Goal: Check status: Check status

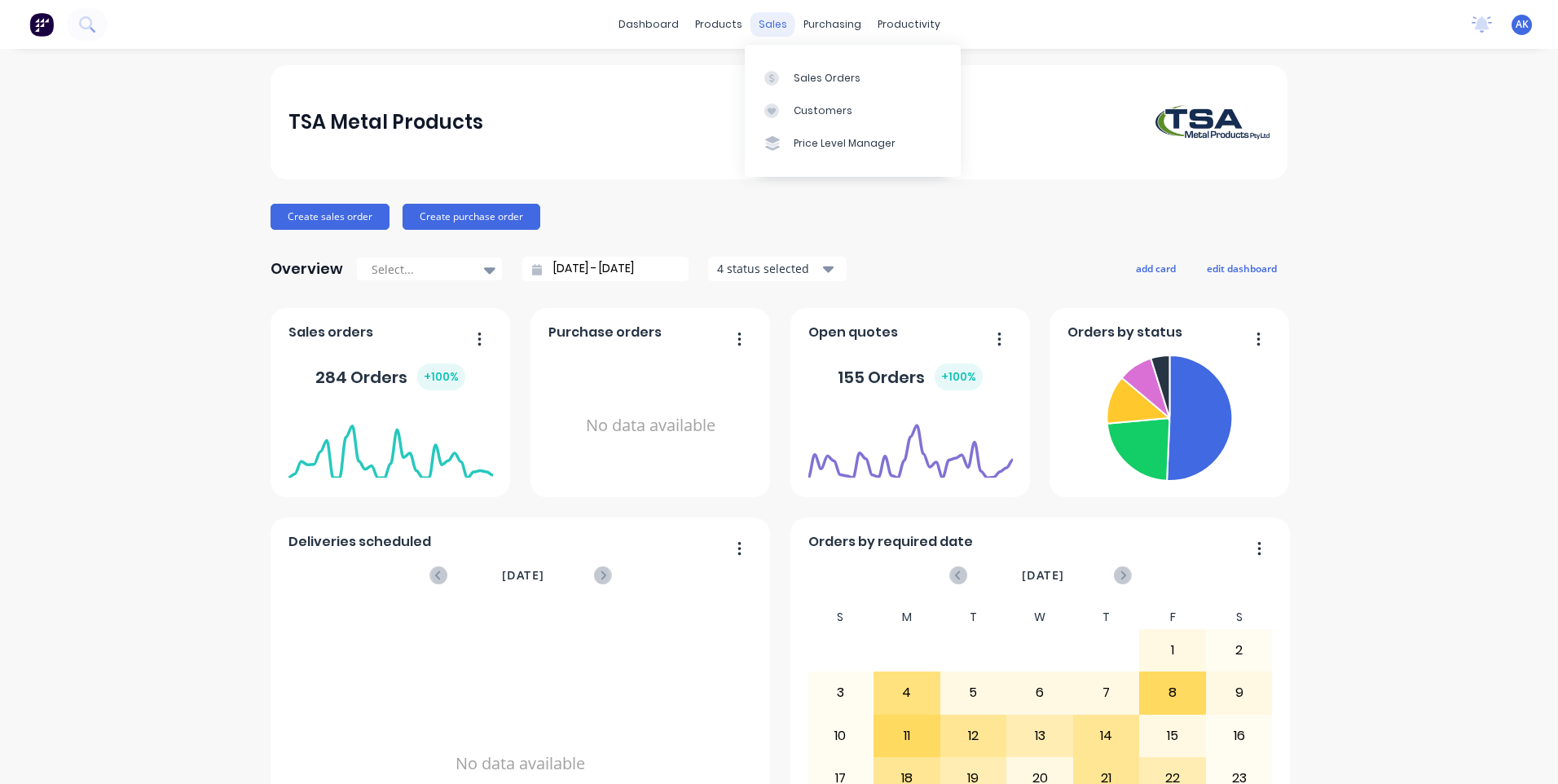
drag, startPoint x: 767, startPoint y: 23, endPoint x: 779, endPoint y: 30, distance: 13.9
click at [767, 23] on div "sales" at bounding box center [773, 25] width 45 height 25
click at [771, 22] on div "sales" at bounding box center [773, 25] width 45 height 25
click at [806, 78] on div "Sales Orders" at bounding box center [827, 78] width 66 height 14
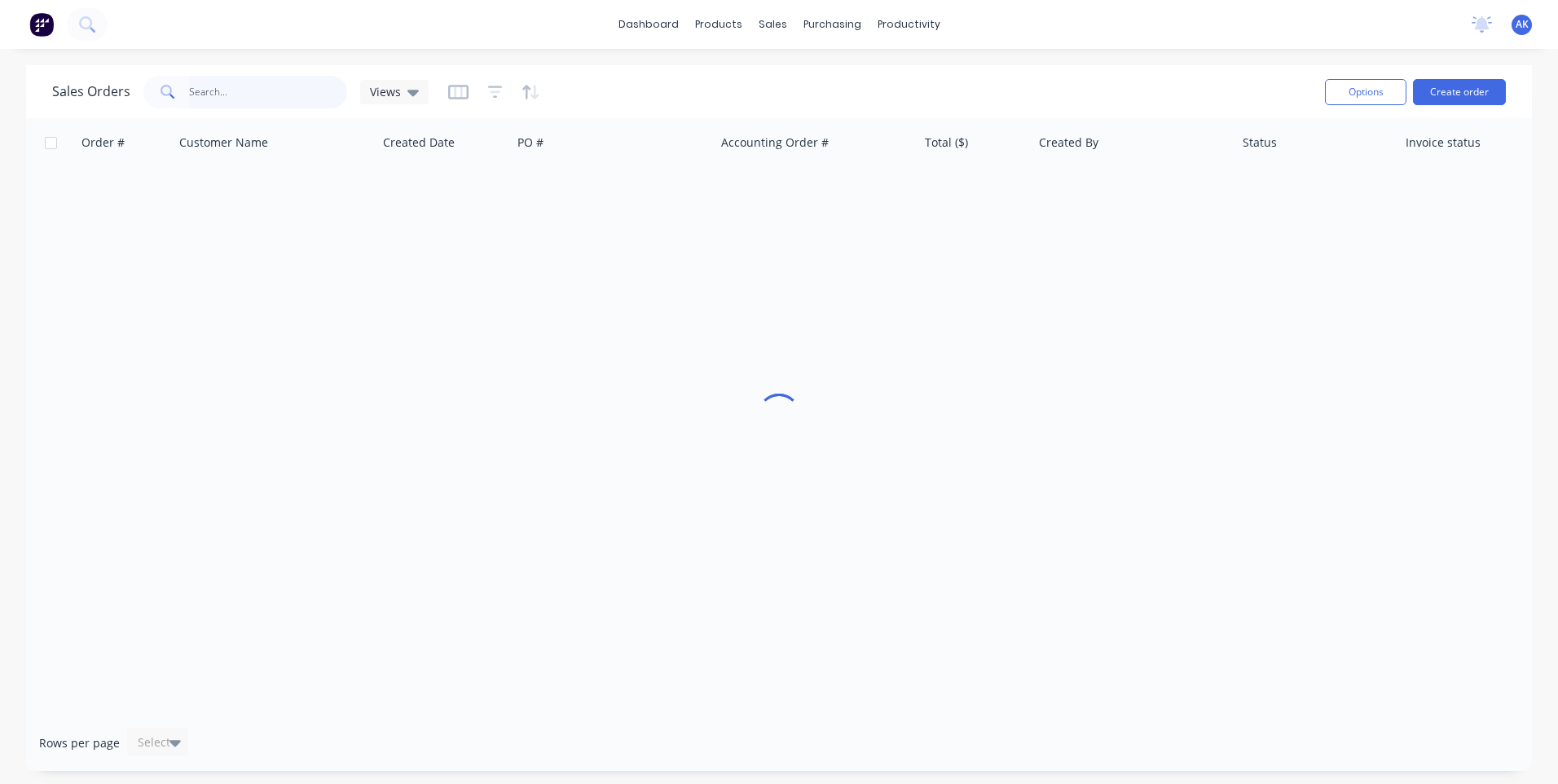
click at [272, 93] on input "text" at bounding box center [268, 92] width 159 height 32
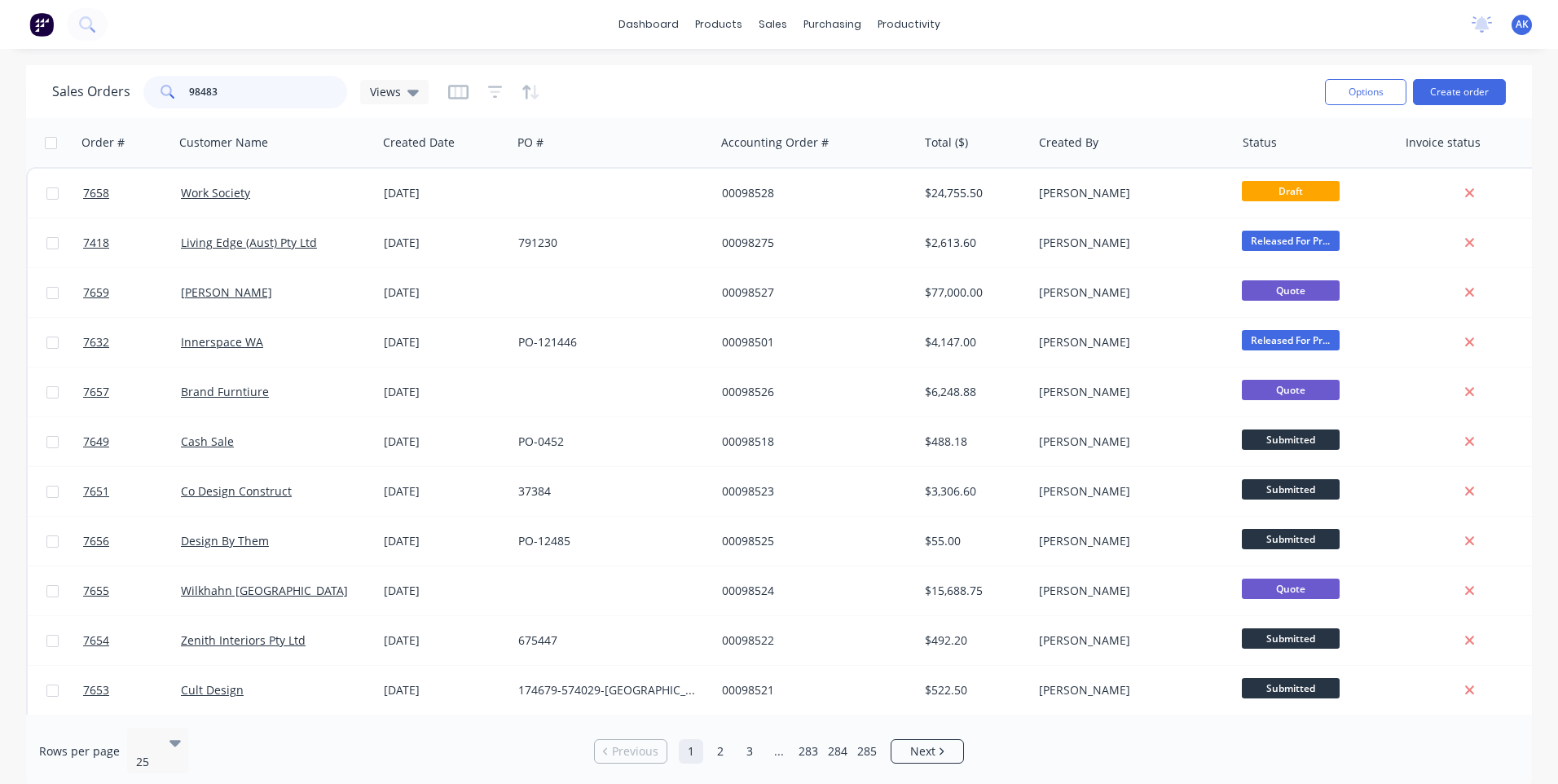
type input "98483"
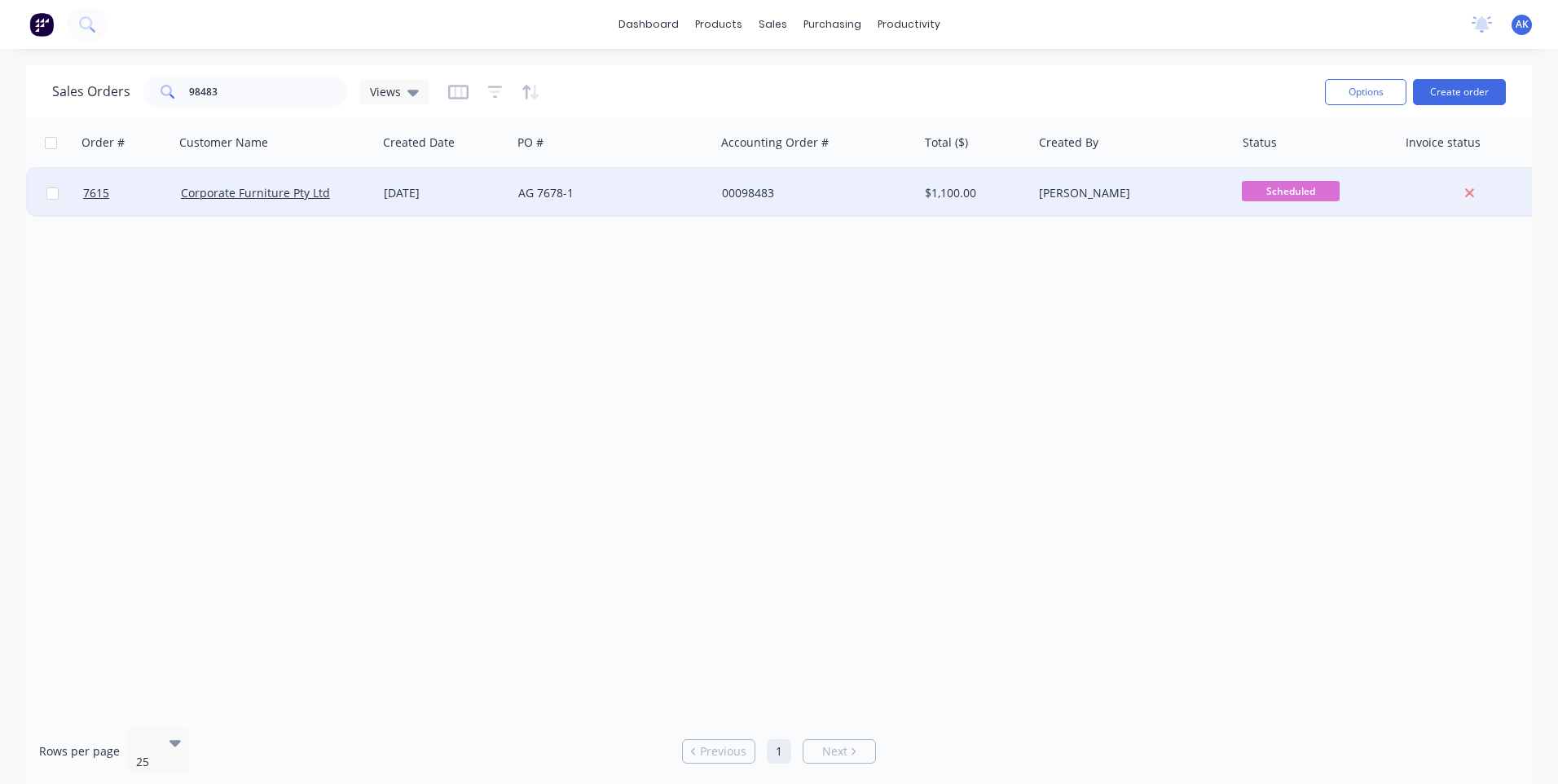
click at [414, 188] on div "[DATE]" at bounding box center [444, 193] width 122 height 16
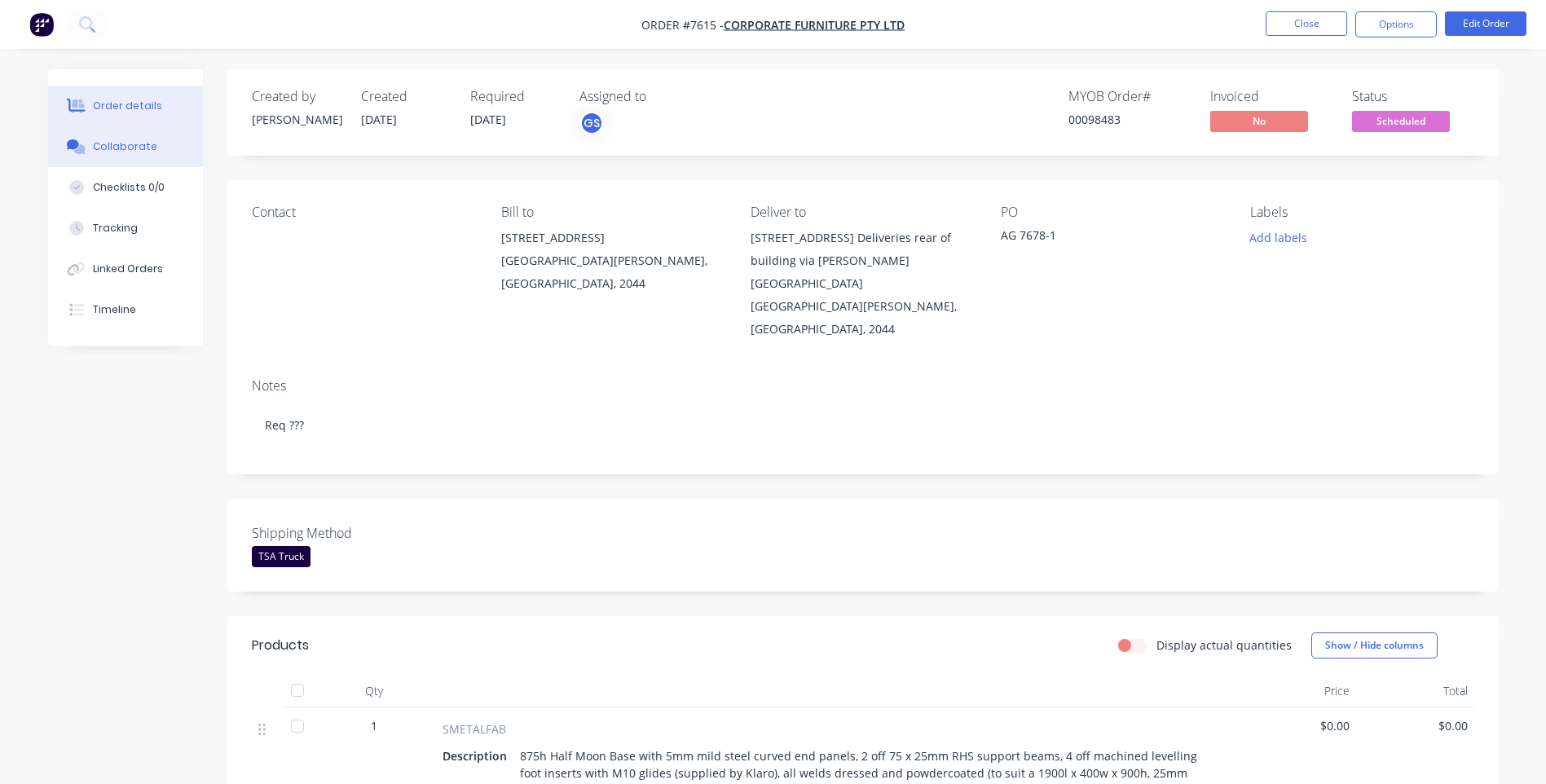
click at [139, 150] on div "Collaborate" at bounding box center [125, 146] width 65 height 14
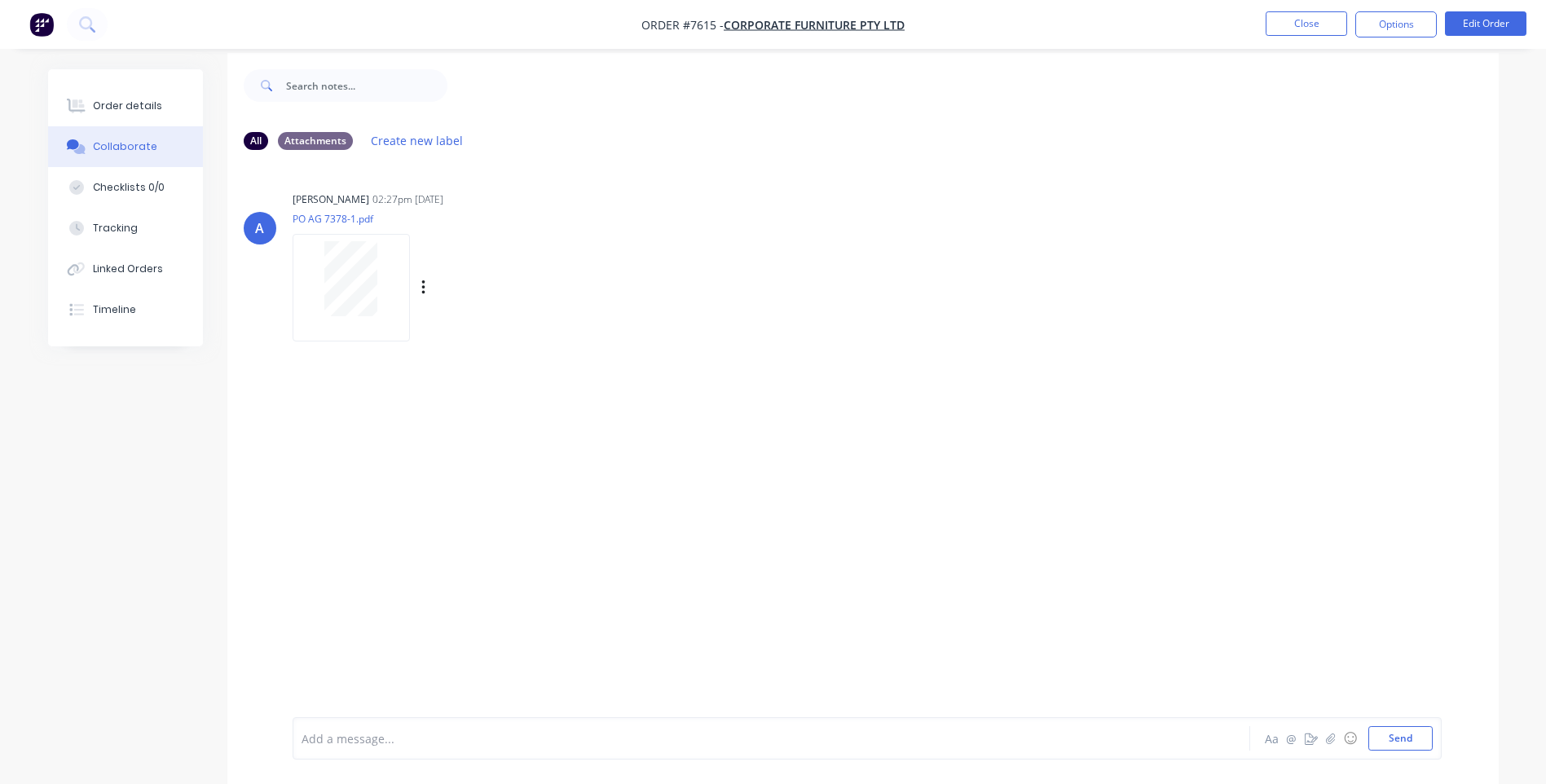
scroll to position [25, 0]
click at [114, 112] on div "Order details" at bounding box center [127, 105] width 69 height 14
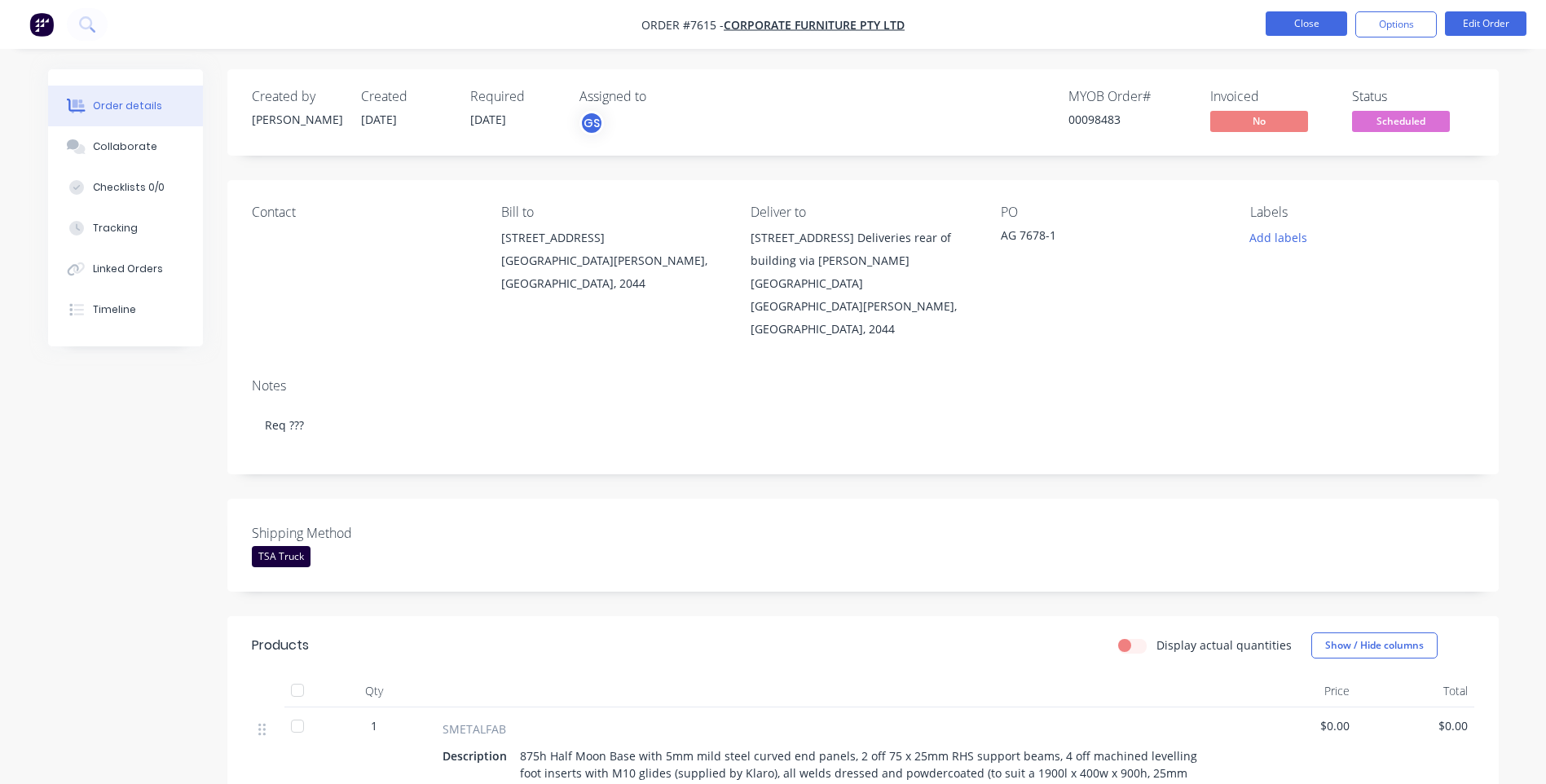
click at [1310, 26] on button "Close" at bounding box center [1307, 24] width 82 height 25
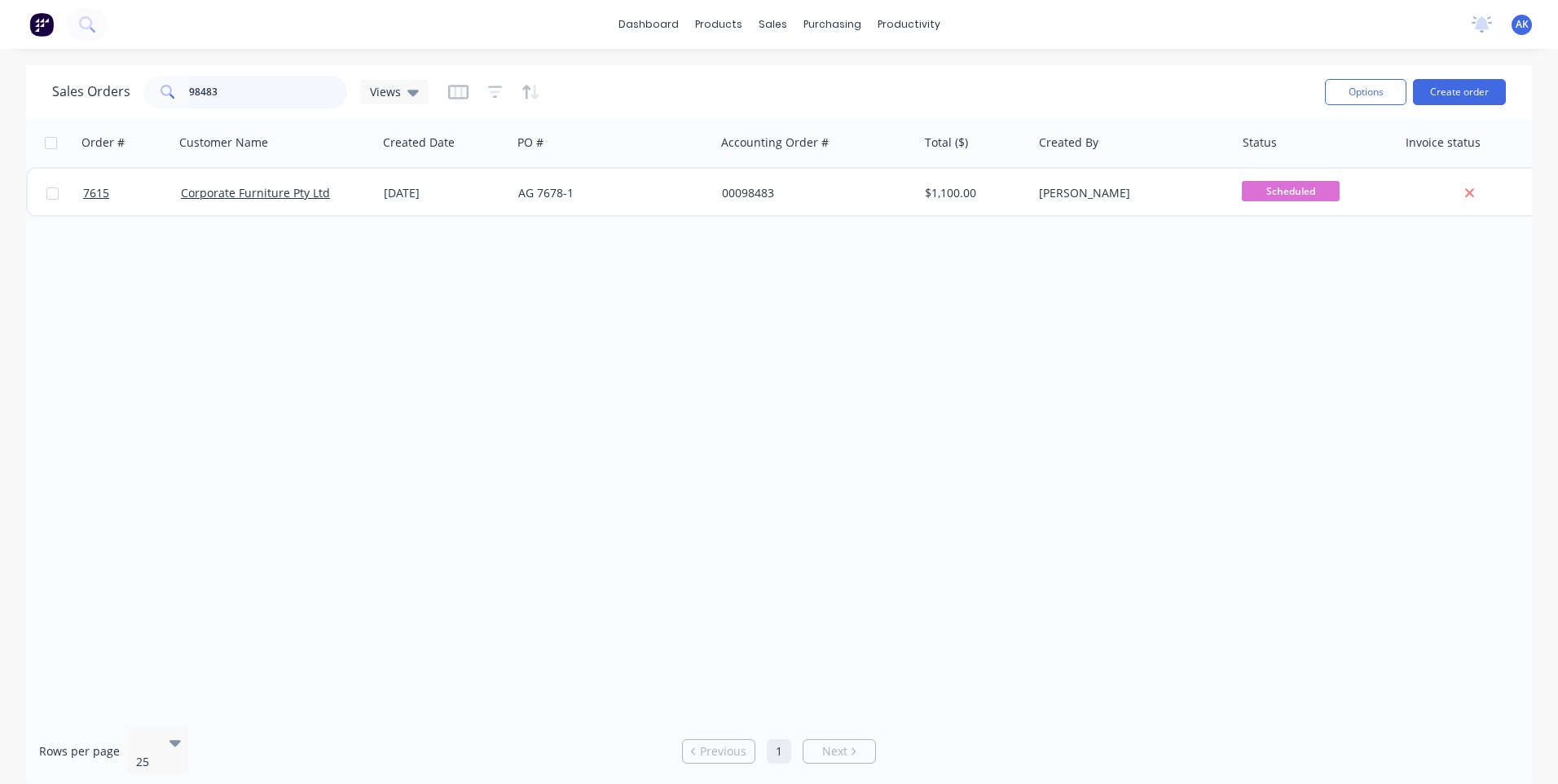
click at [250, 98] on input "98483" at bounding box center [268, 92] width 159 height 32
type input "98428"
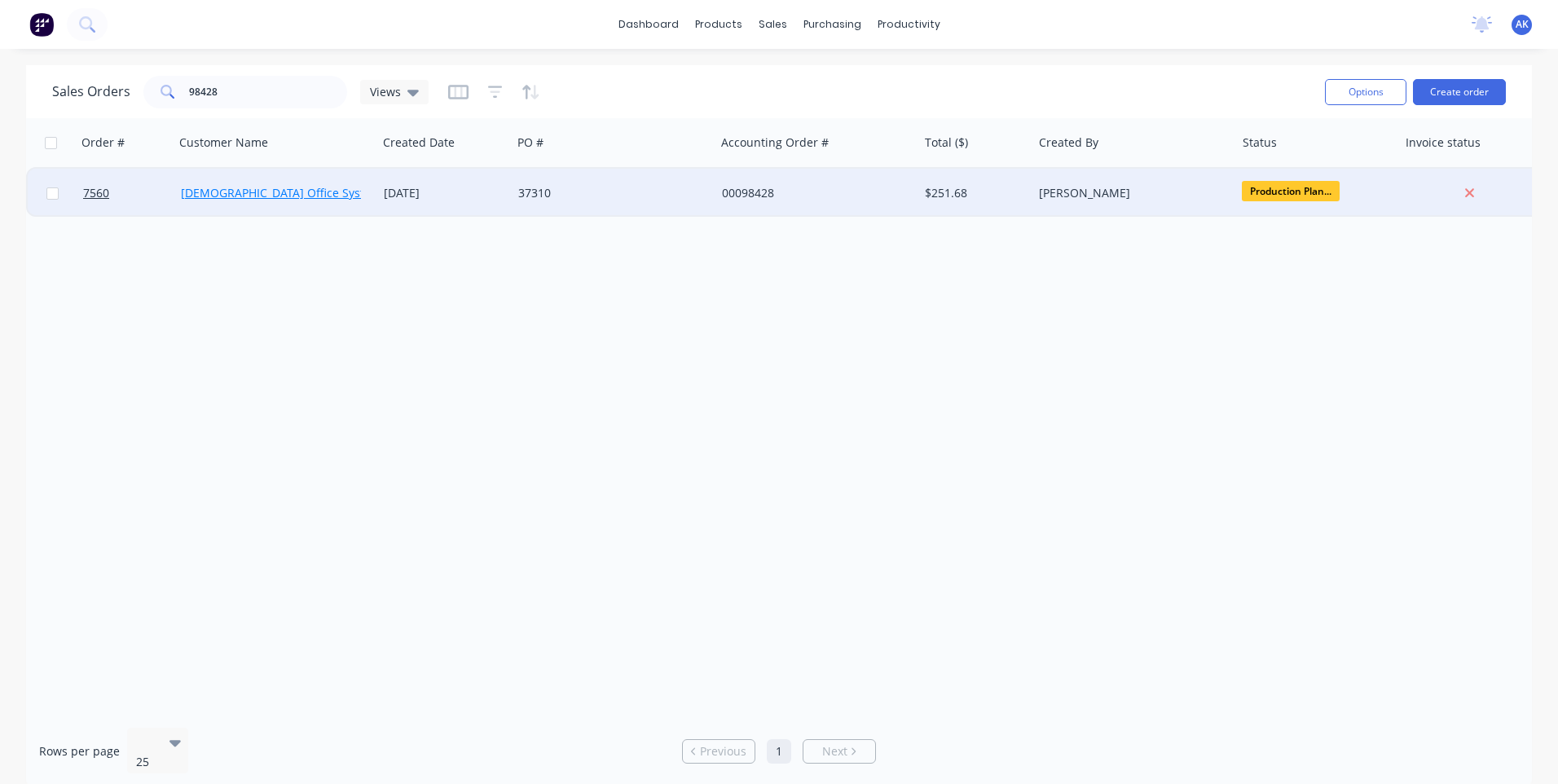
click at [258, 193] on link "[DEMOGRAPHIC_DATA] Office Systems" at bounding box center [284, 193] width 206 height 15
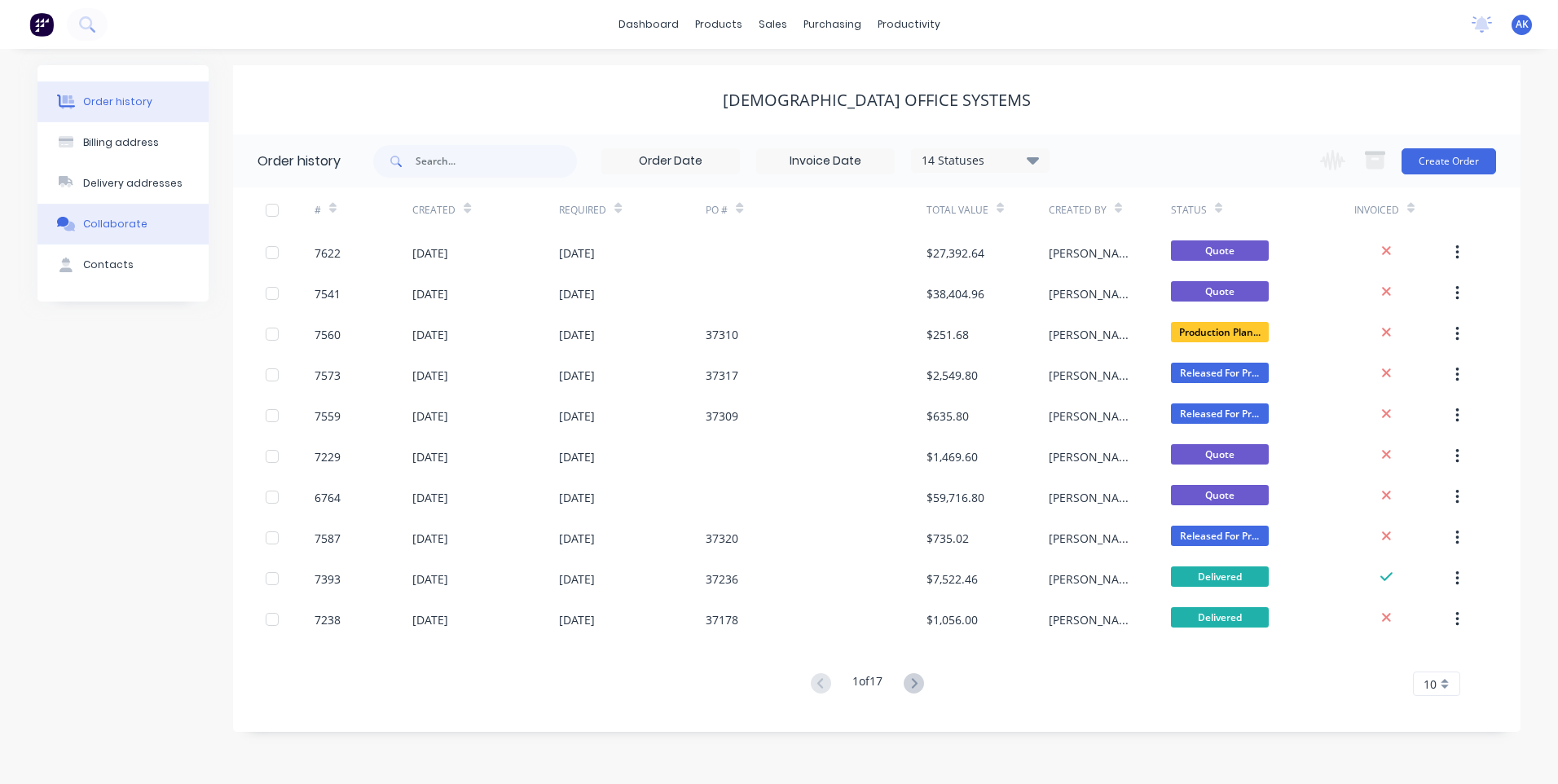
click at [123, 223] on div "Collaborate" at bounding box center [116, 223] width 65 height 14
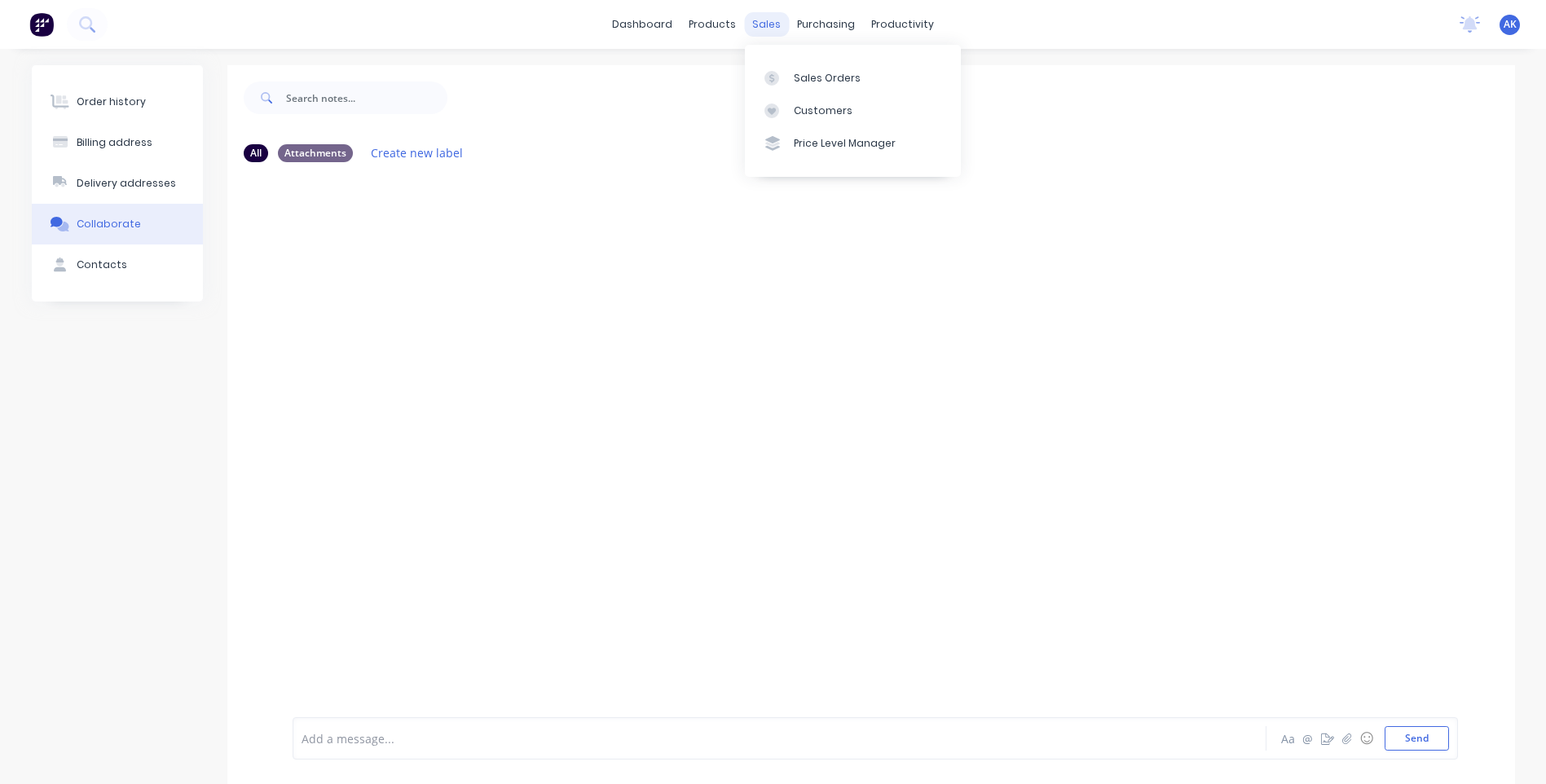
click at [768, 26] on div "sales" at bounding box center [766, 25] width 45 height 25
click at [809, 67] on link "Sales Orders" at bounding box center [853, 77] width 216 height 32
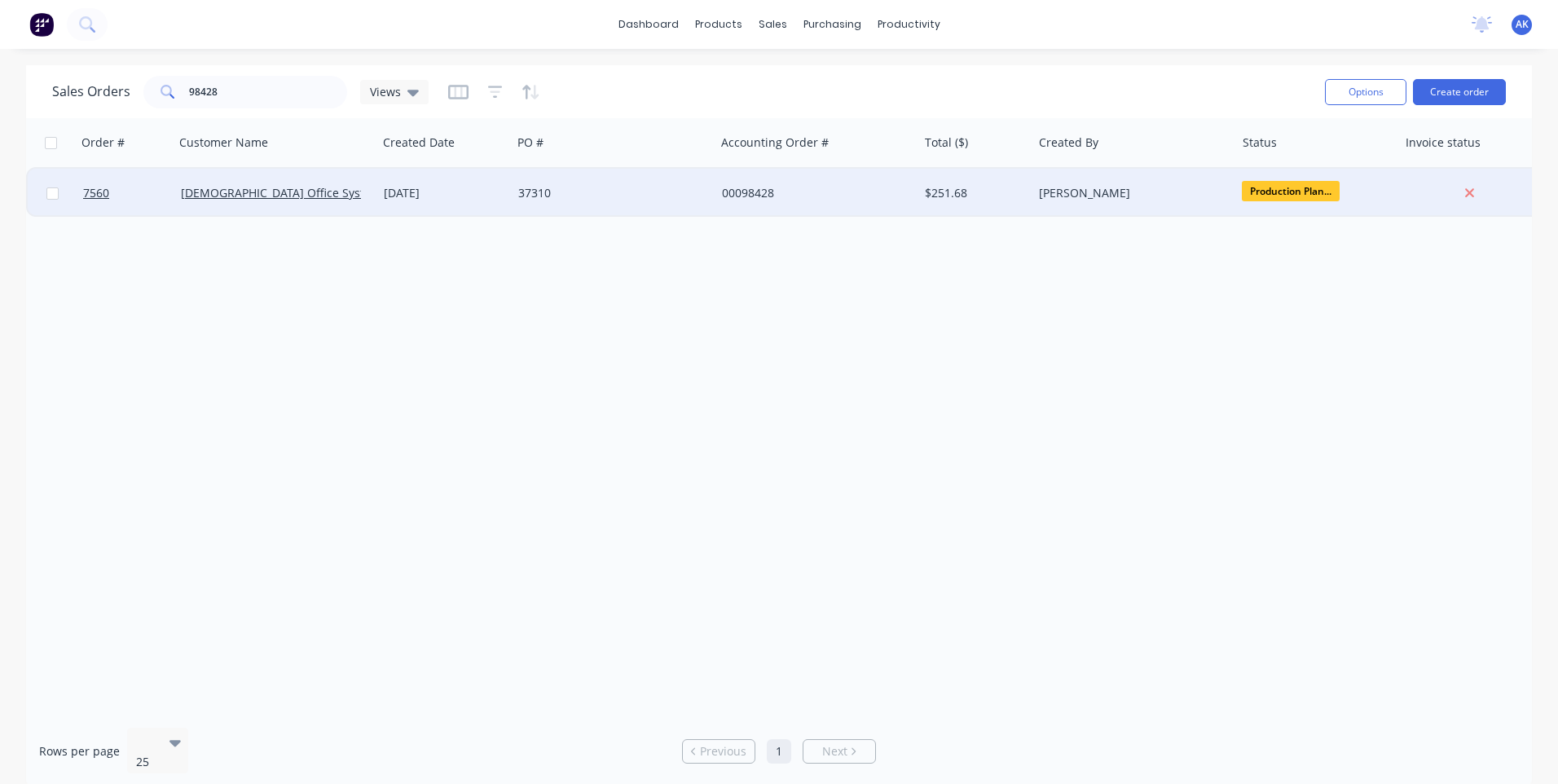
click at [437, 190] on div "[DATE]" at bounding box center [444, 193] width 122 height 16
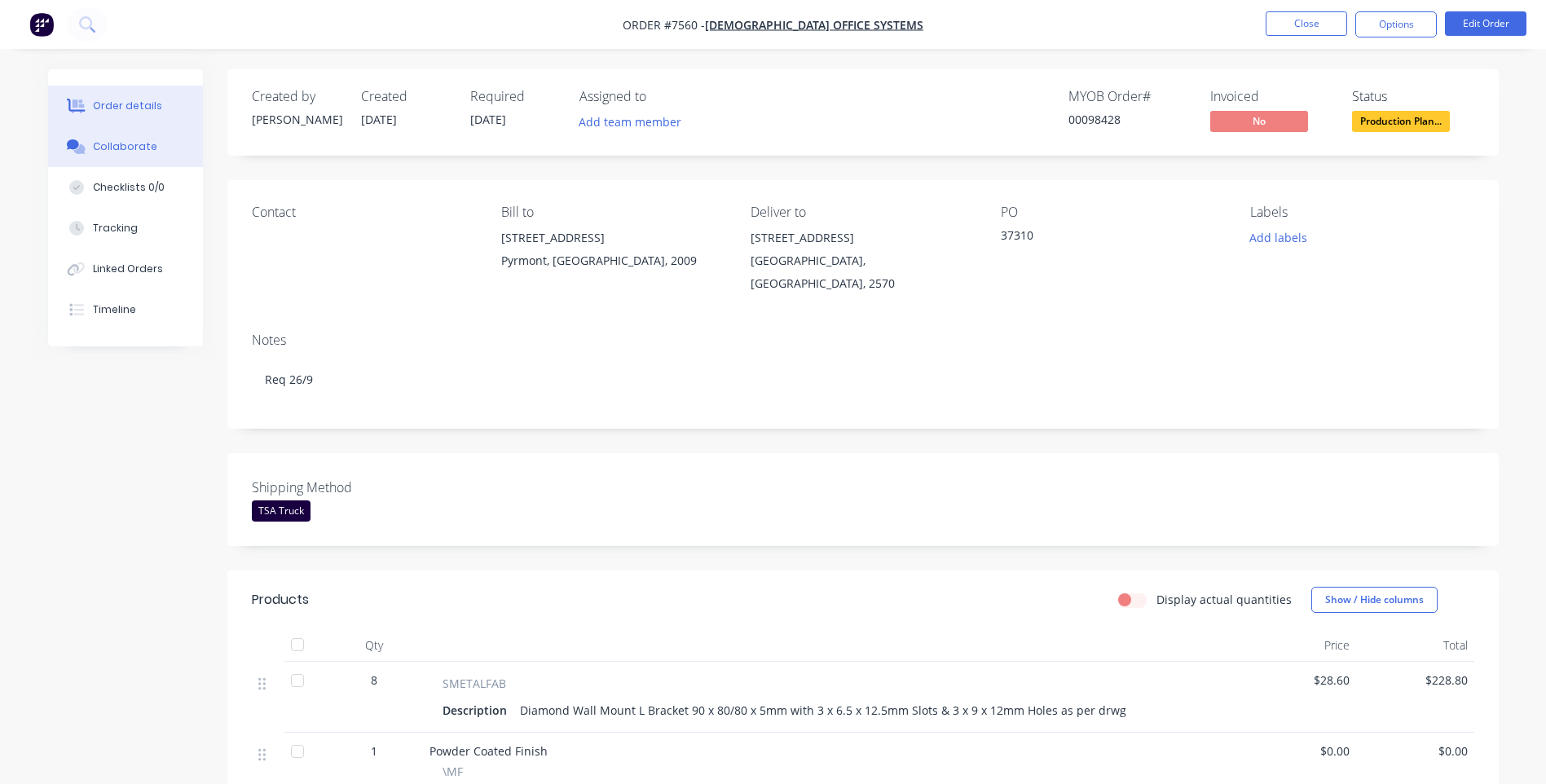
click at [105, 149] on div "Collaborate" at bounding box center [125, 146] width 65 height 14
